Goal: Navigation & Orientation: Find specific page/section

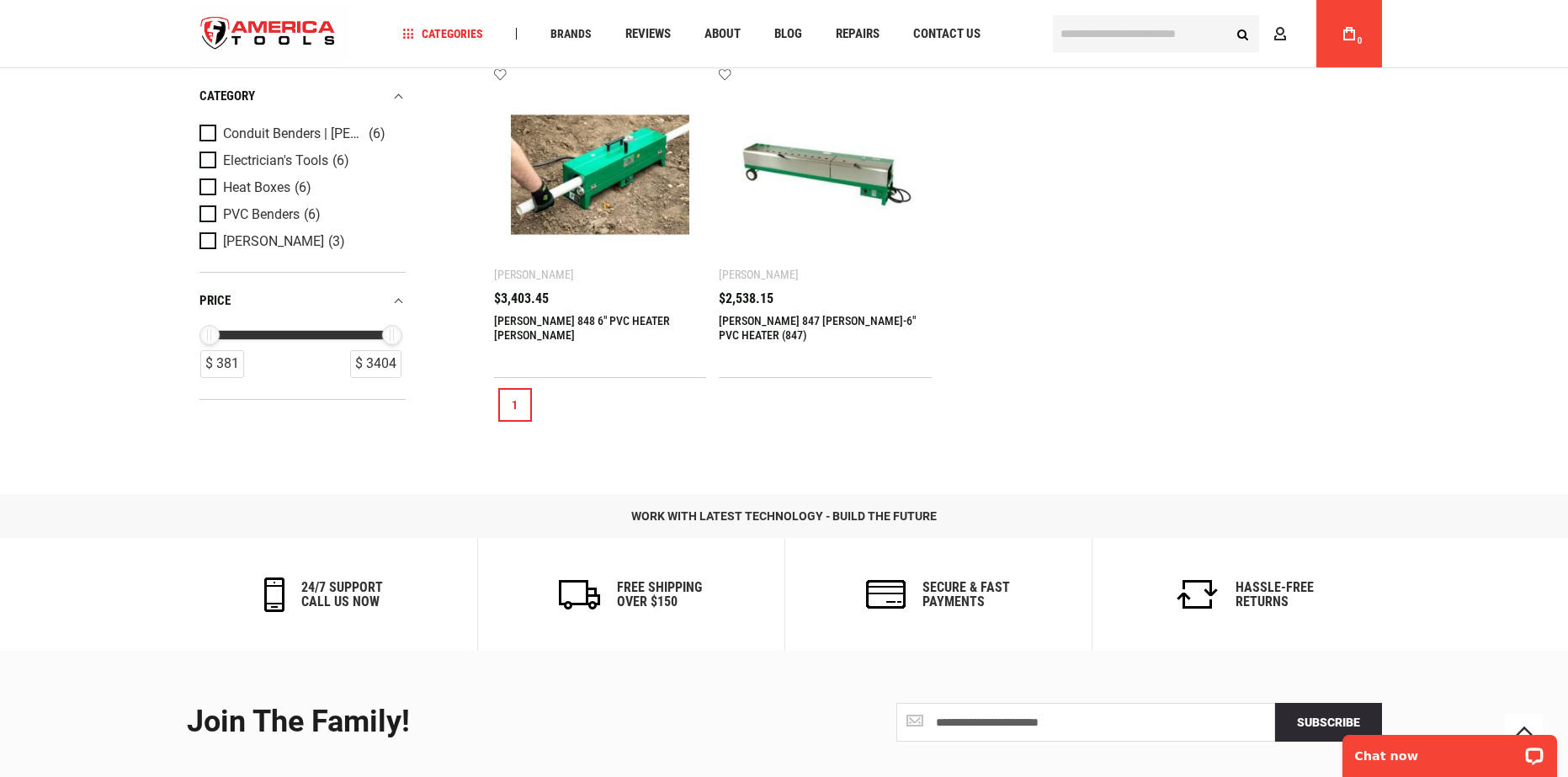
scroll to position [589, 0]
click at [594, 315] on link "[PERSON_NAME] 848 6" PVC HEATER [PERSON_NAME]" at bounding box center [582, 326] width 175 height 28
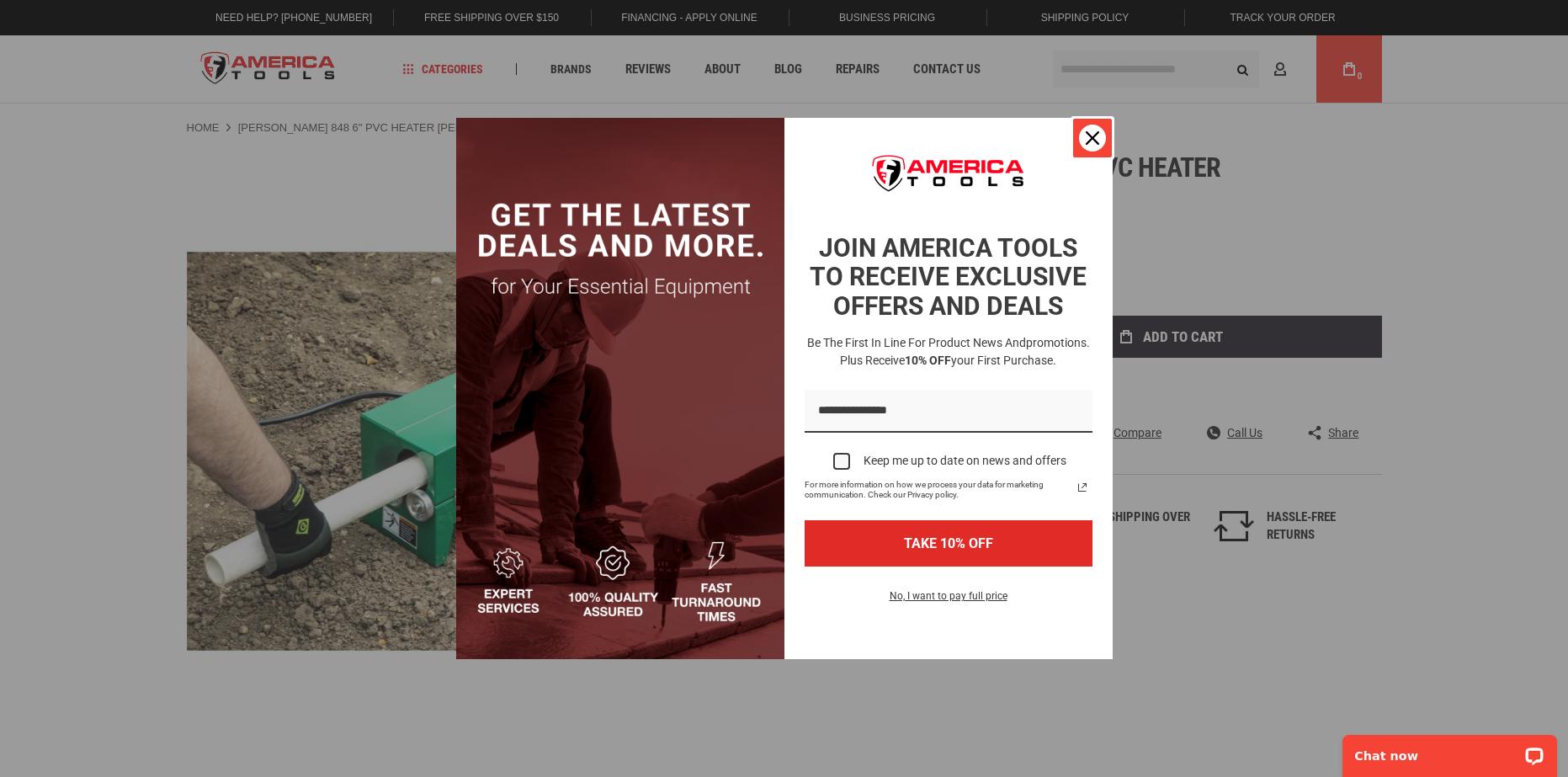
click at [1097, 133] on icon "close icon" at bounding box center [1092, 138] width 13 height 13
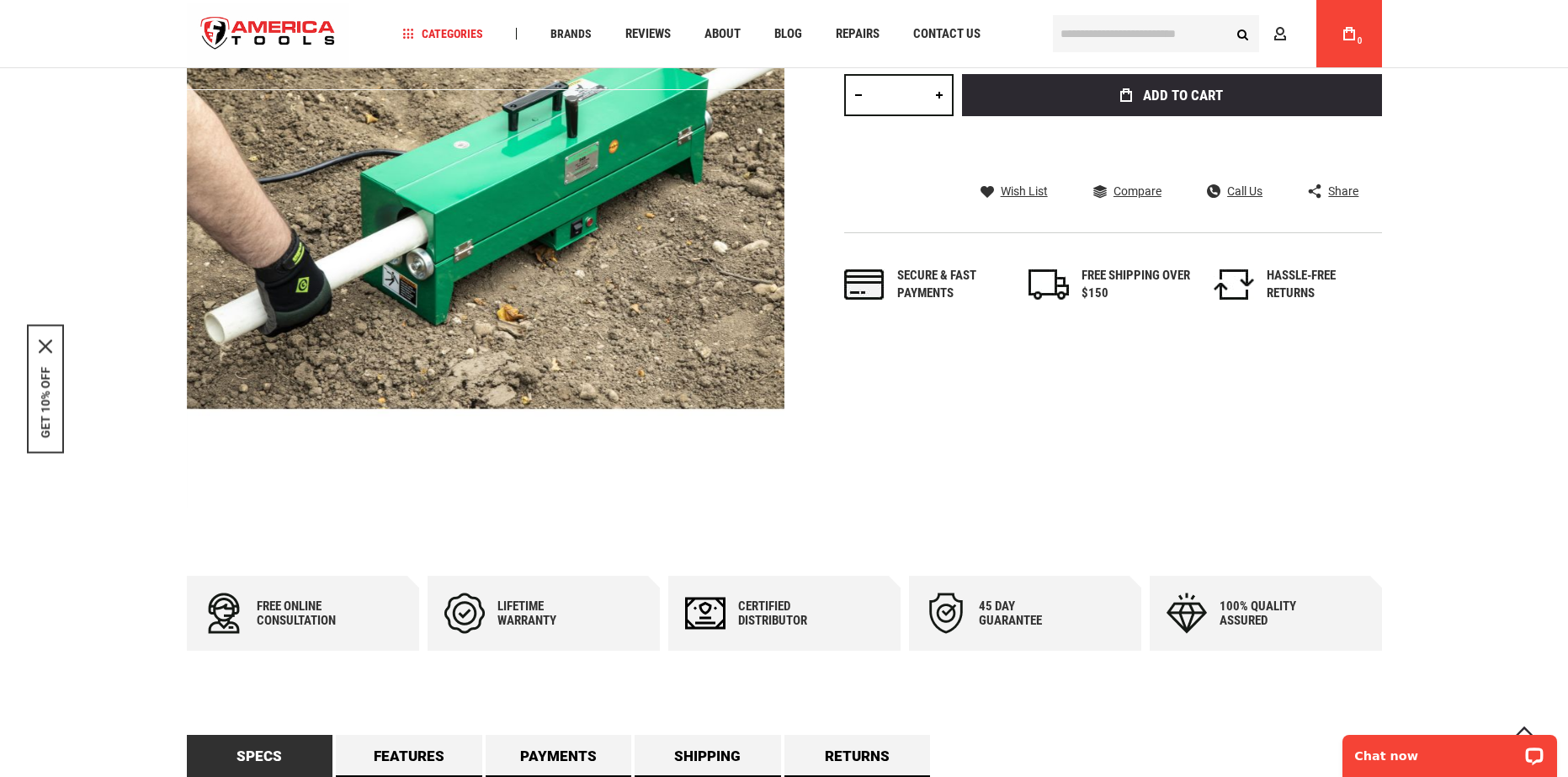
scroll to position [336, 0]
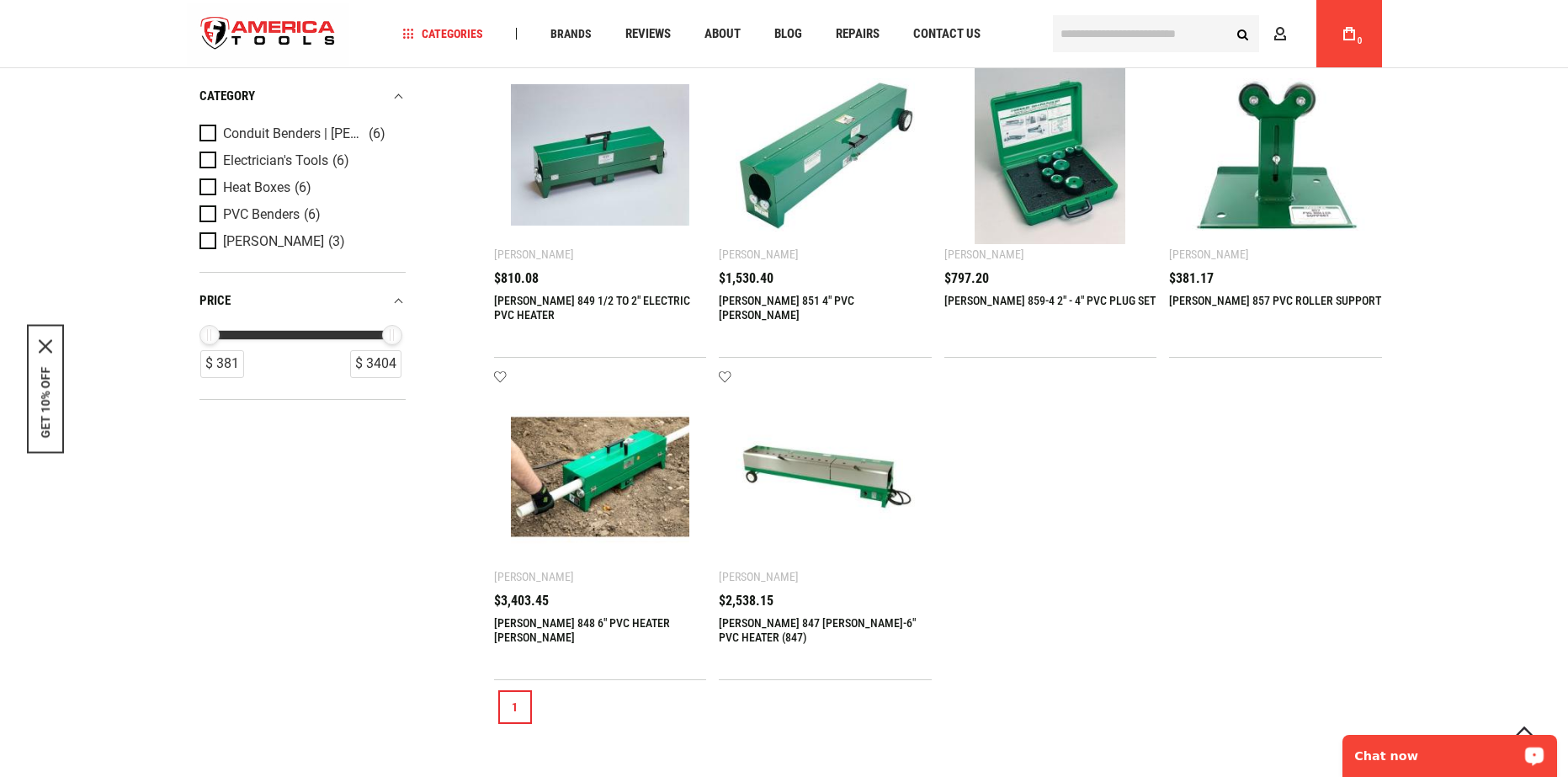
scroll to position [336, 0]
